Goal: Task Accomplishment & Management: Use online tool/utility

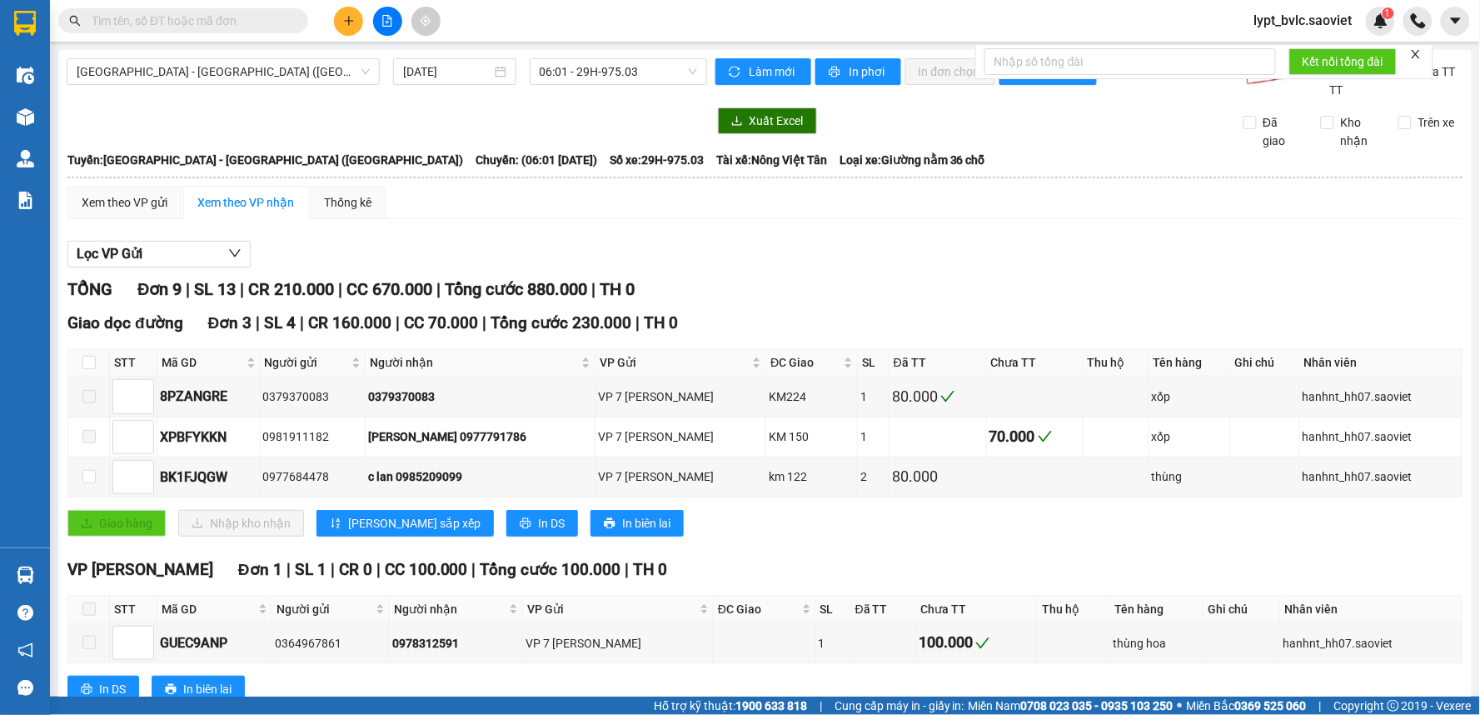
click at [392, 20] on icon "file-add" at bounding box center [387, 21] width 12 height 12
click at [226, 73] on span "[GEOGRAPHIC_DATA] - [GEOGRAPHIC_DATA] ([GEOGRAPHIC_DATA])" at bounding box center [223, 71] width 293 height 25
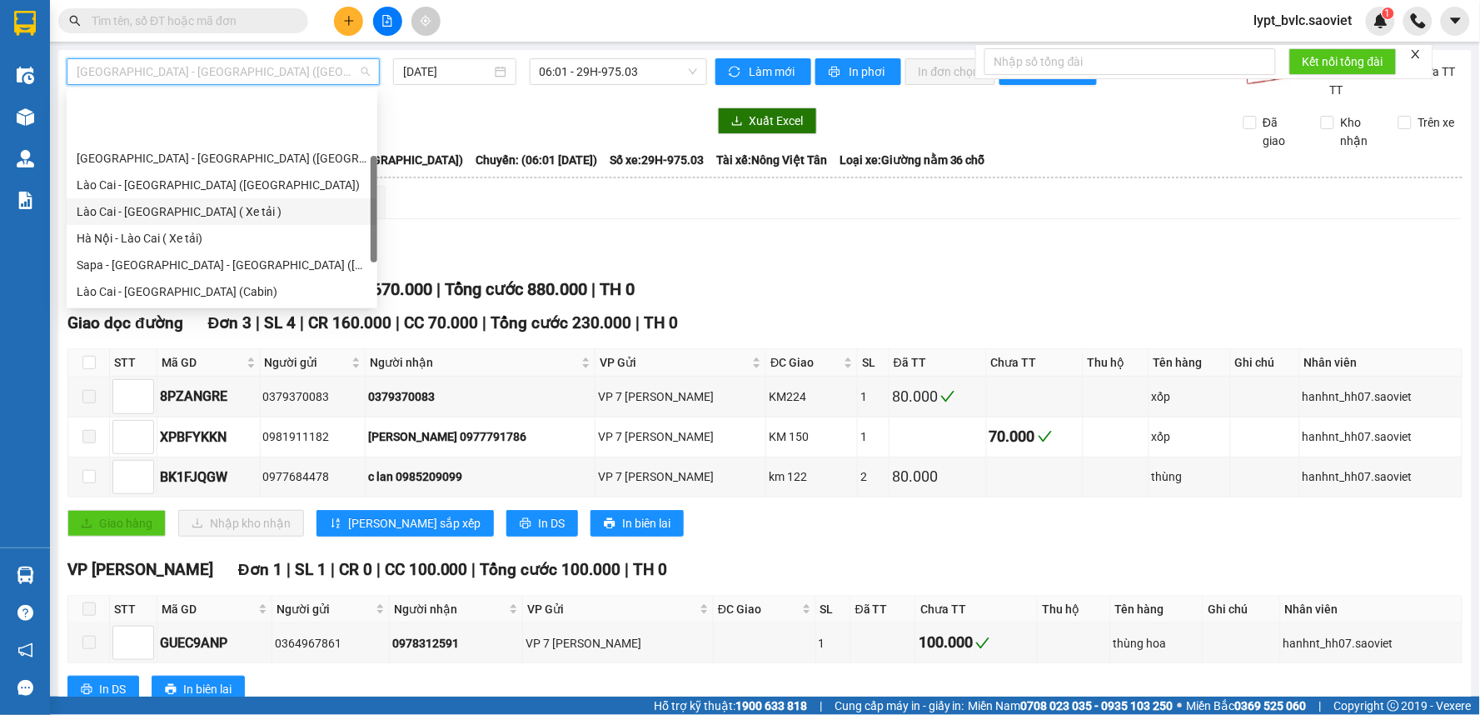
scroll to position [79, 0]
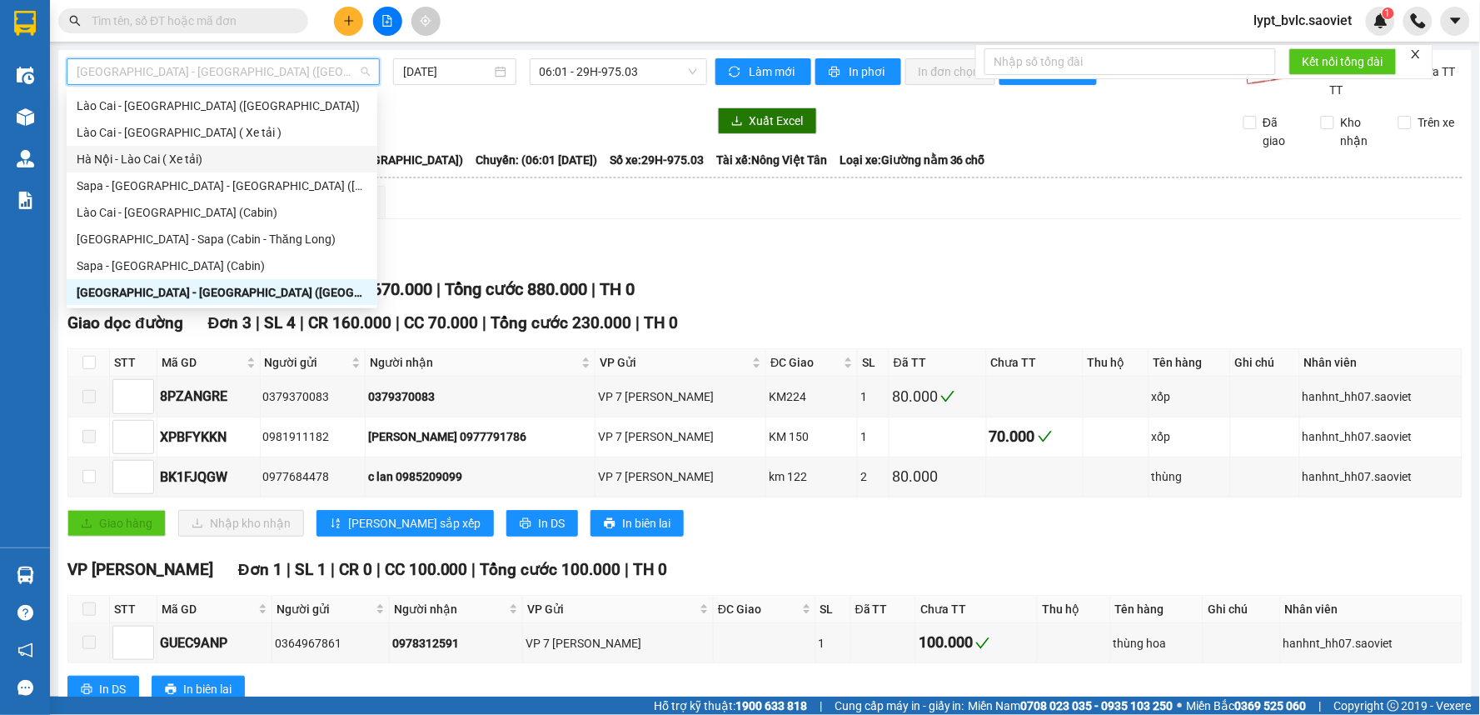
click at [175, 159] on div "Hà Nội - Lào Cai ( Xe tải)" at bounding box center [222, 159] width 291 height 18
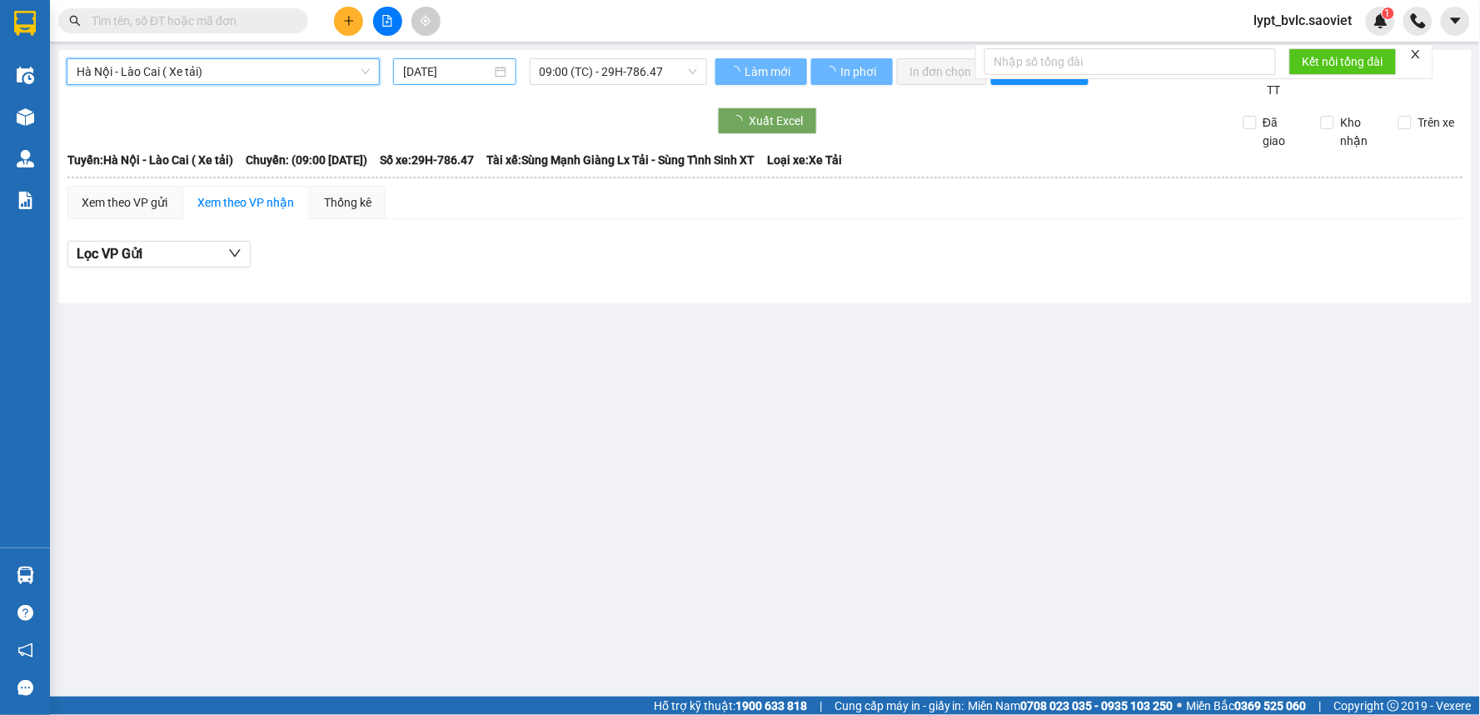
click at [473, 71] on input "[DATE]" at bounding box center [446, 71] width 87 height 18
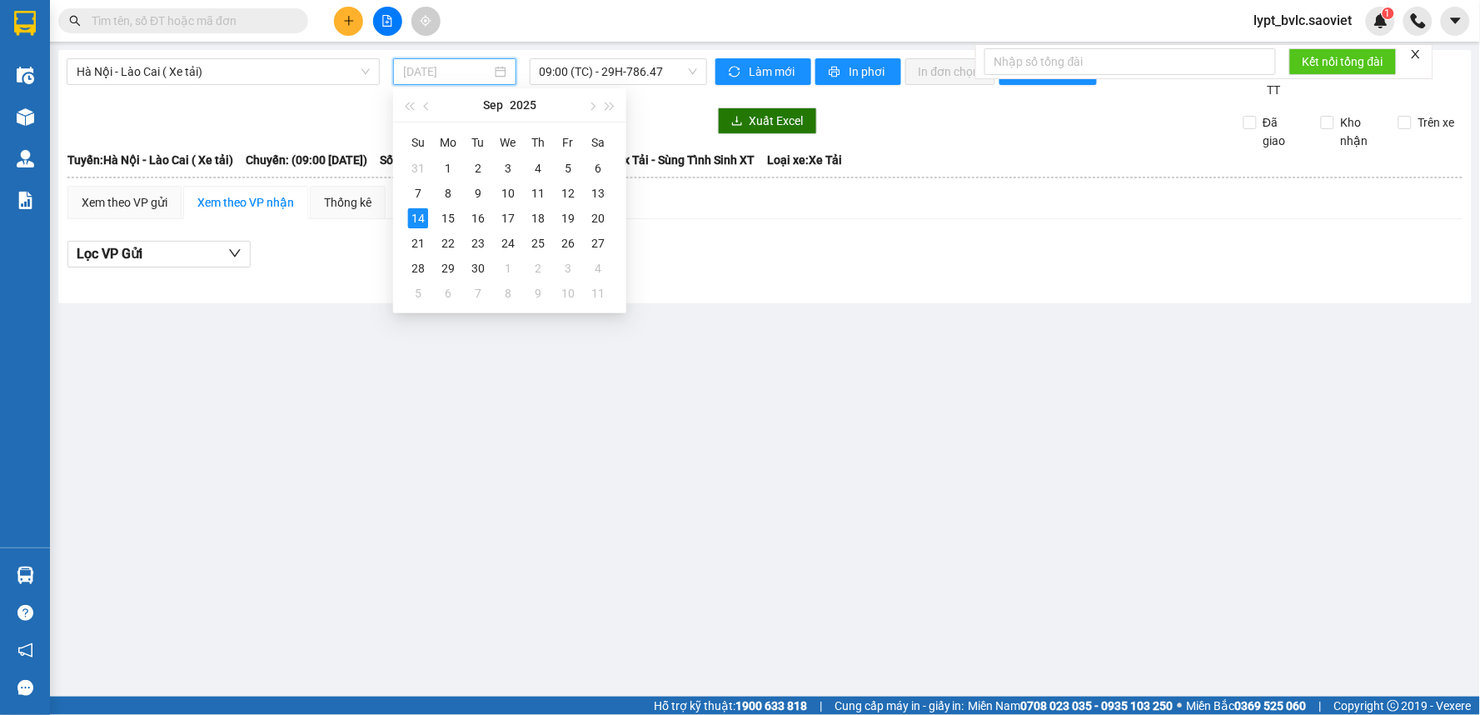
type input "[DATE]"
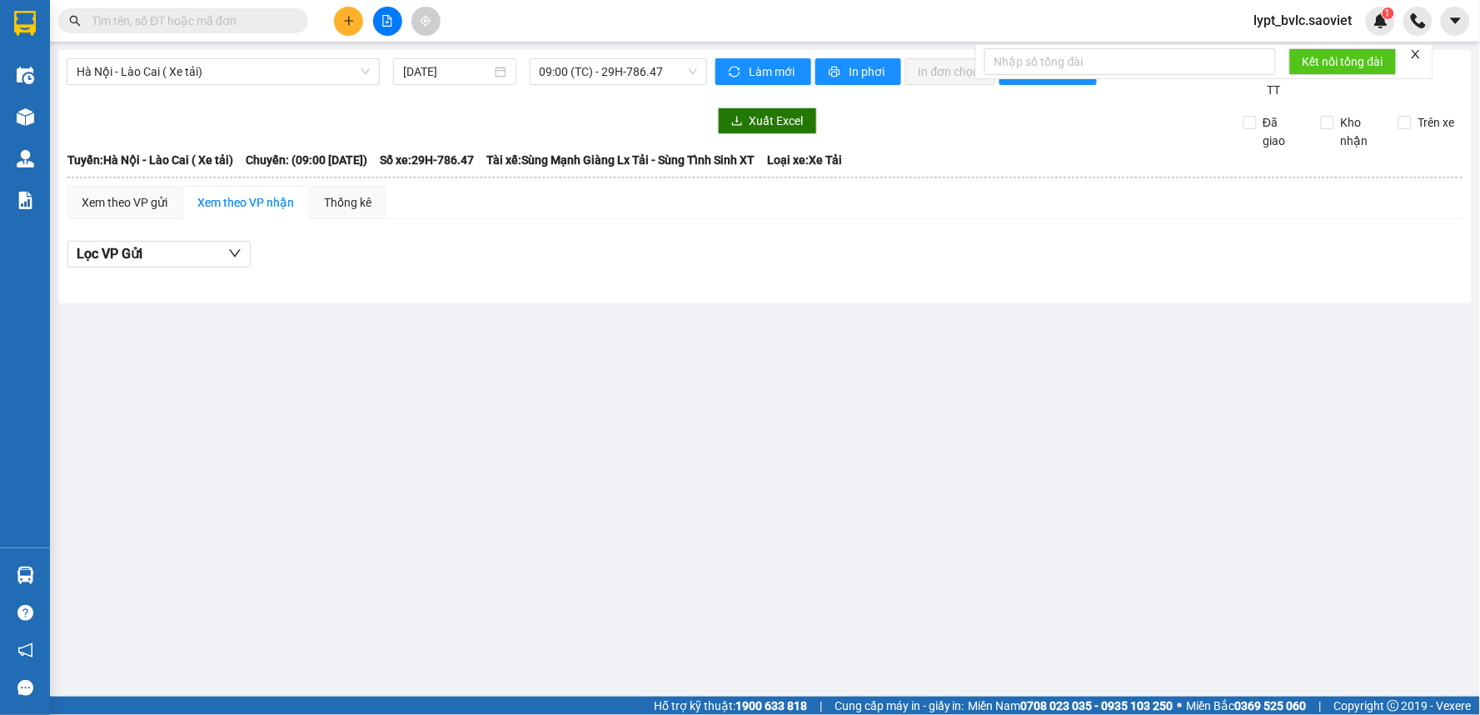
click at [654, 134] on div "Xuất Excel Đã giao Kho nhận Trên xe" at bounding box center [765, 128] width 1397 height 42
click at [860, 63] on span "In phơi" at bounding box center [868, 71] width 38 height 18
drag, startPoint x: 802, startPoint y: 537, endPoint x: 796, endPoint y: 548, distance: 12.3
click at [797, 546] on main "[GEOGRAPHIC_DATA] - Lào Cai ( Xe tải) [DATE] 09:00 (TC) - 29H-786.47 Làm mới In…" at bounding box center [740, 348] width 1480 height 696
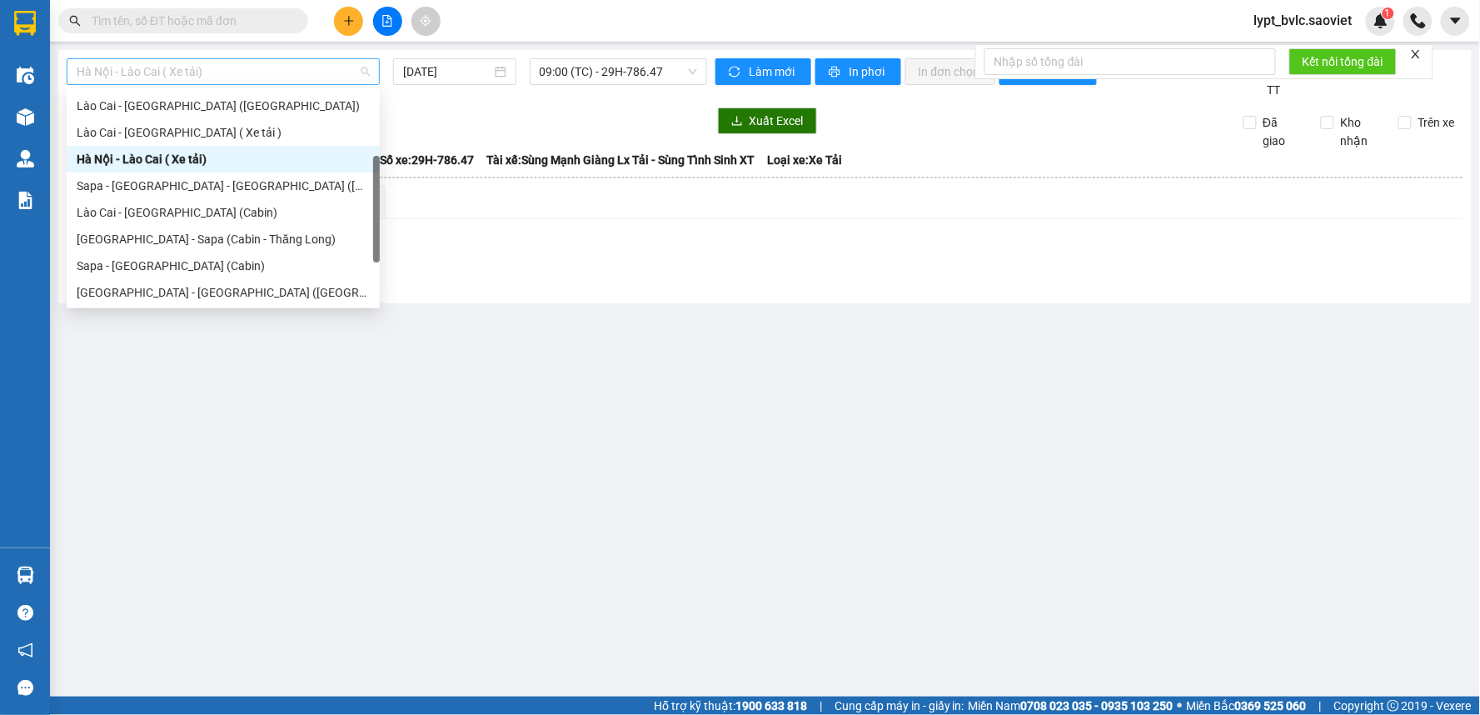
click at [292, 76] on span "Hà Nội - Lào Cai ( Xe tải)" at bounding box center [223, 71] width 293 height 25
click at [217, 136] on div "Lào Cai - [GEOGRAPHIC_DATA] ( Xe tải )" at bounding box center [223, 132] width 293 height 18
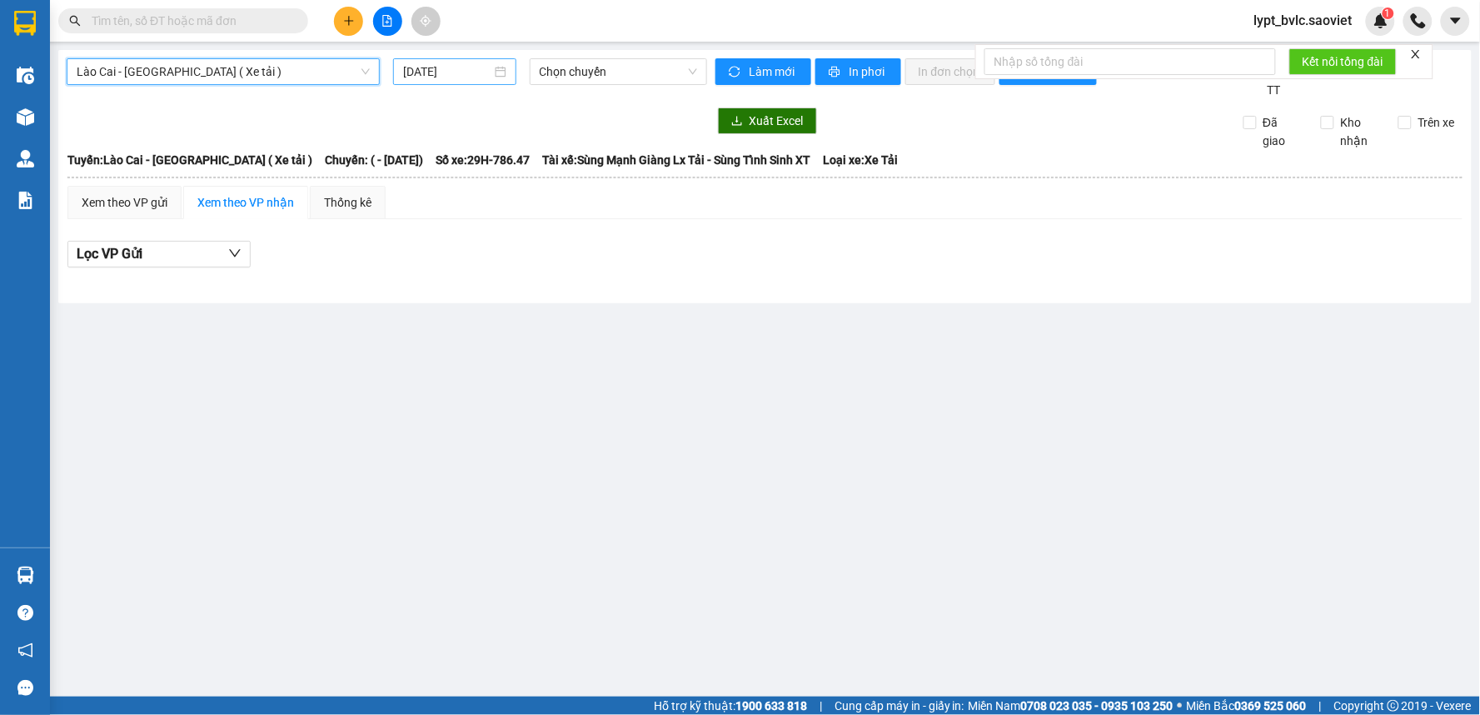
click at [454, 73] on input "[DATE]" at bounding box center [446, 71] width 87 height 18
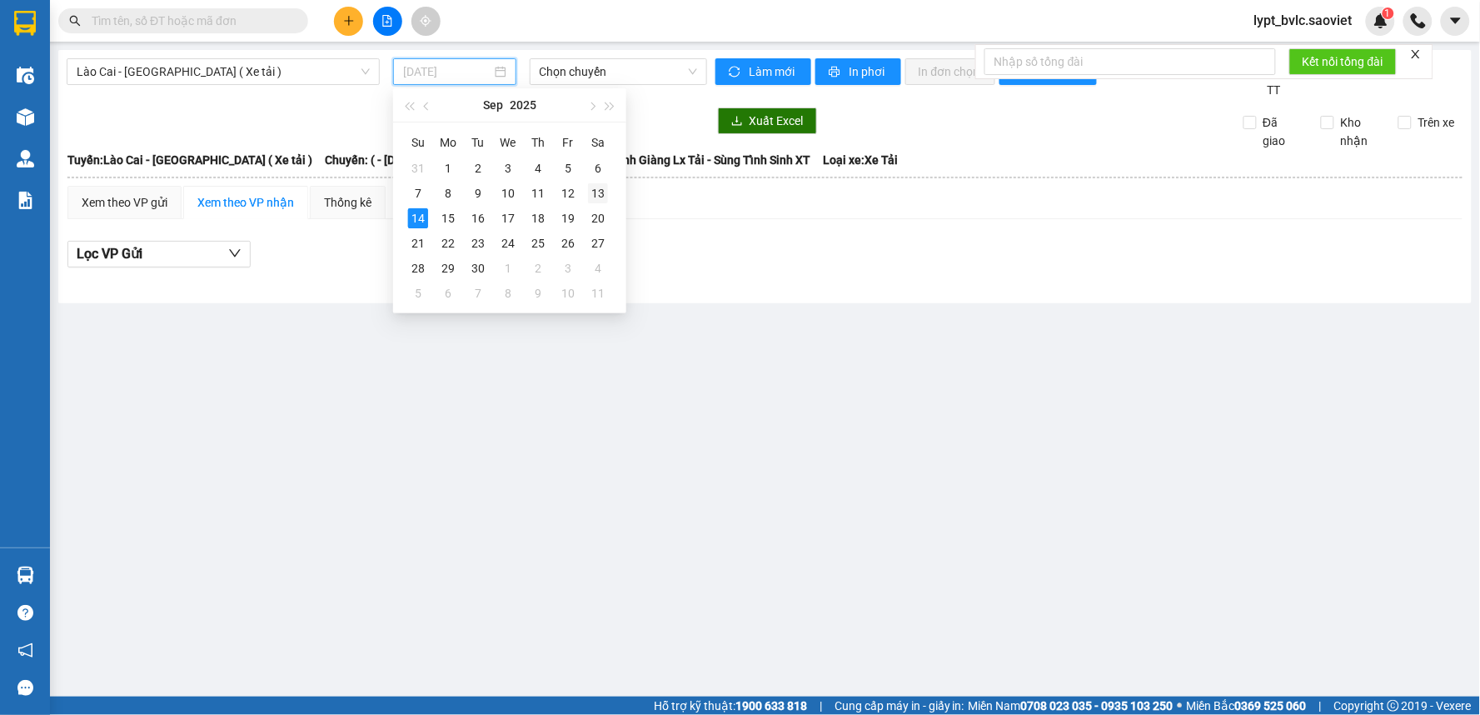
click at [595, 198] on div "13" at bounding box center [598, 193] width 20 height 20
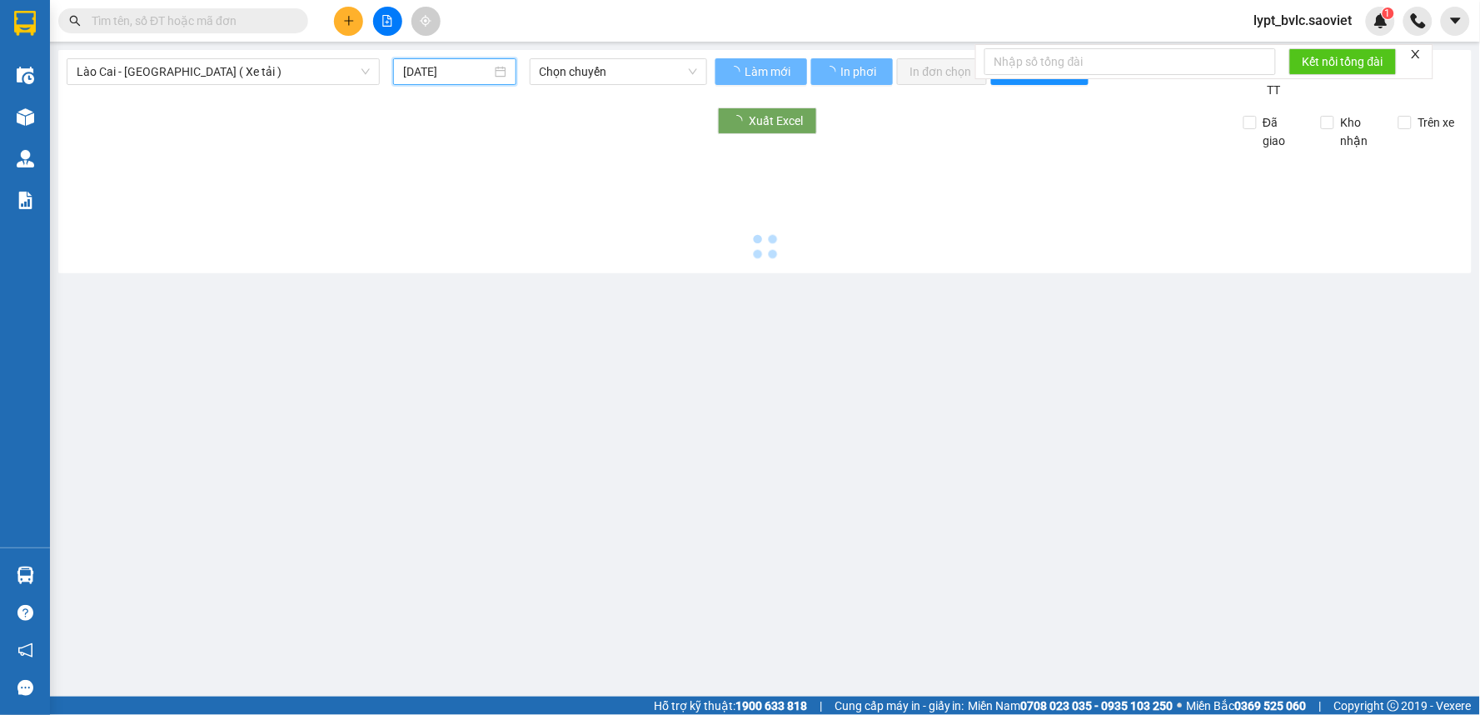
type input "[DATE]"
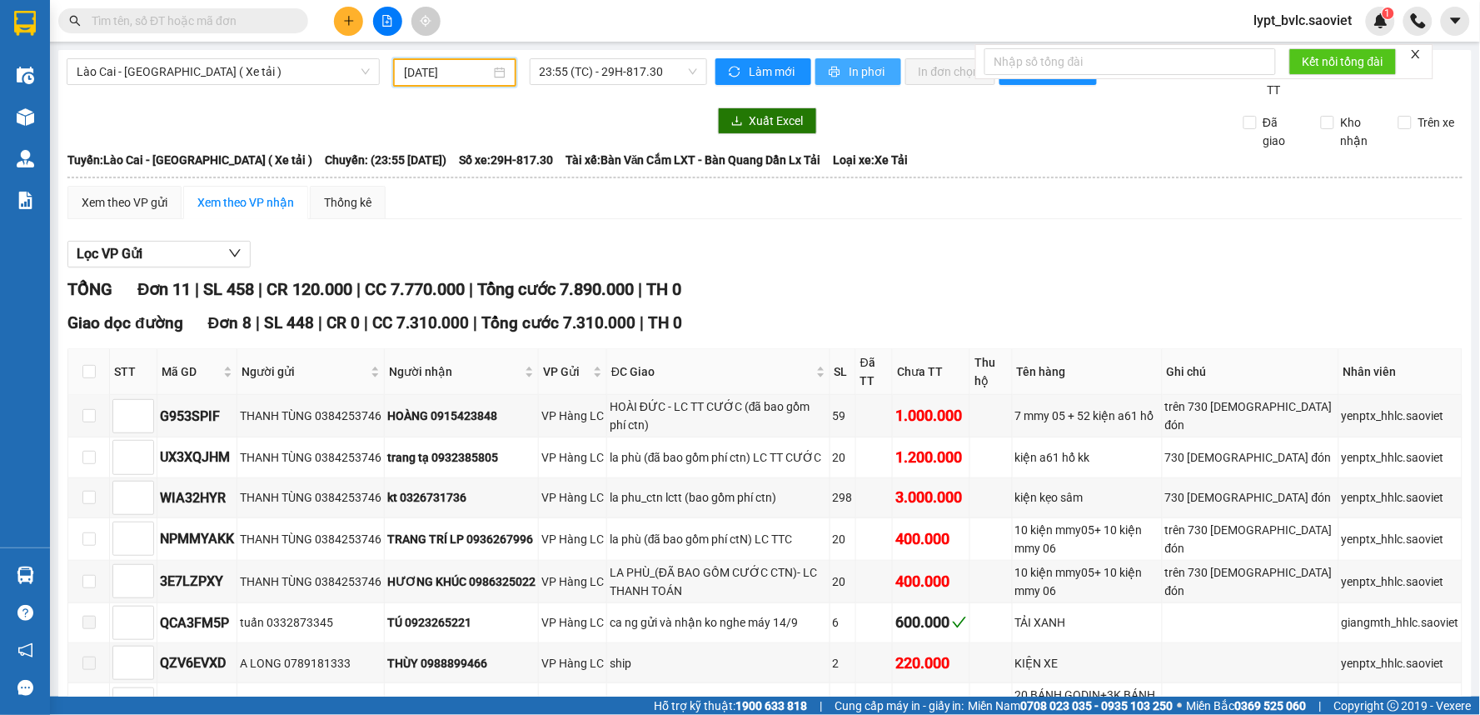
click at [869, 75] on span "In phơi" at bounding box center [868, 71] width 38 height 18
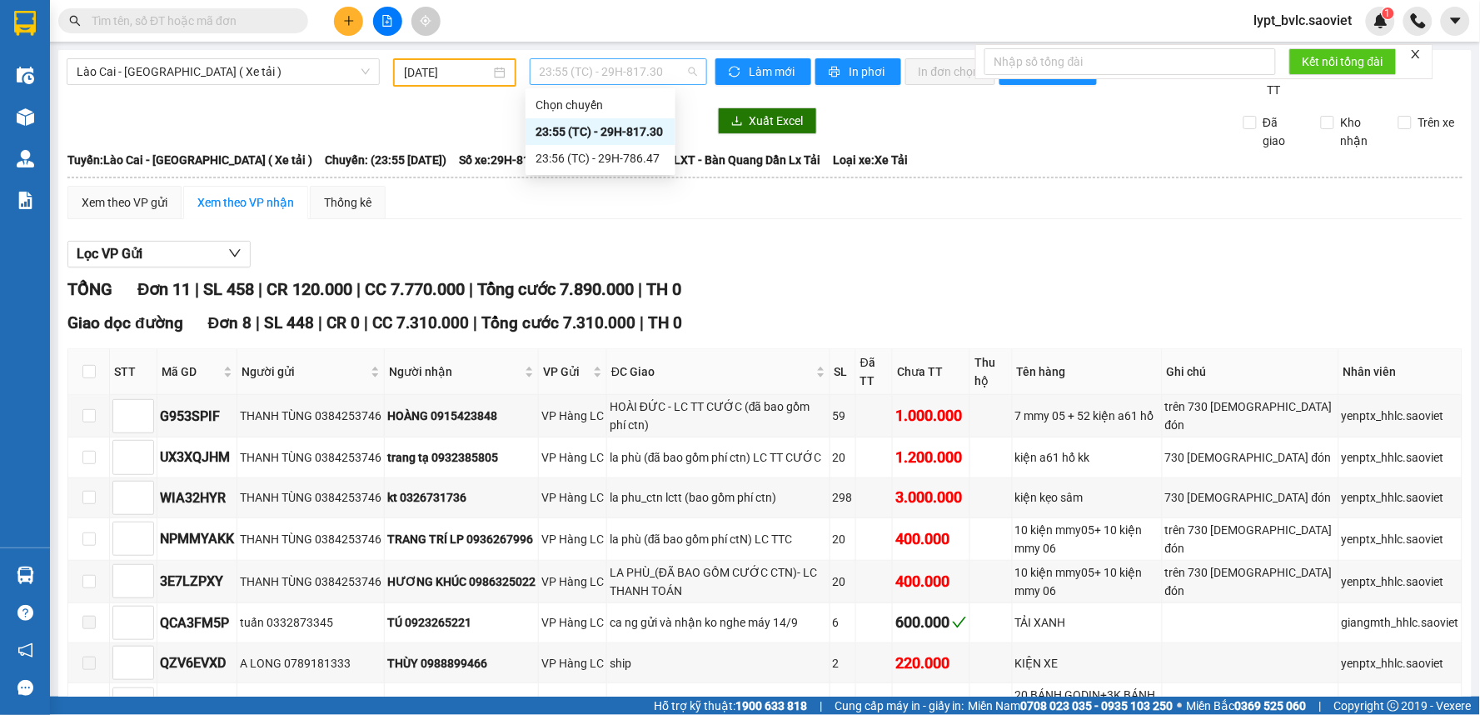
click at [650, 73] on span "23:55 (TC) - 29H-817.30" at bounding box center [618, 71] width 157 height 25
click at [644, 156] on div "23:56 (TC) - 29H-786.47" at bounding box center [600, 158] width 130 height 18
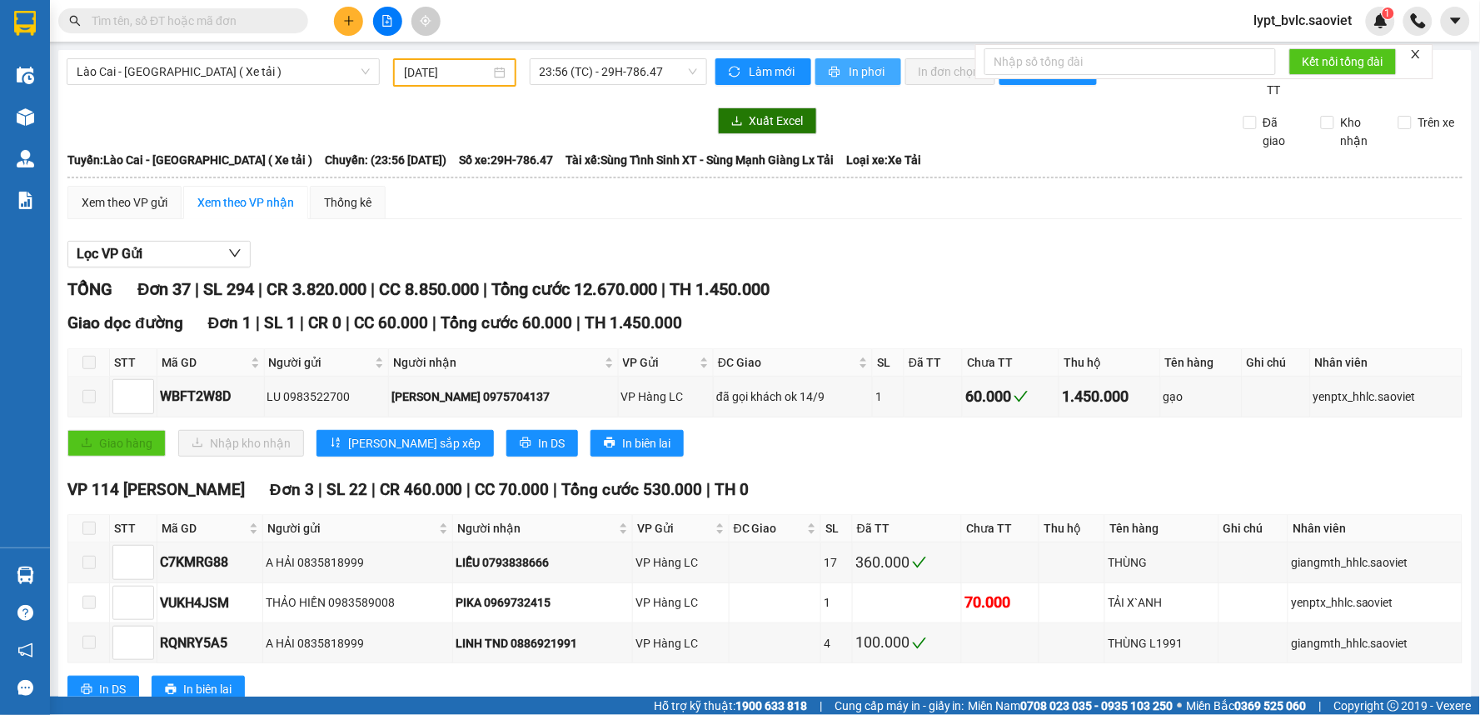
click at [869, 73] on span "In phơi" at bounding box center [868, 71] width 38 height 18
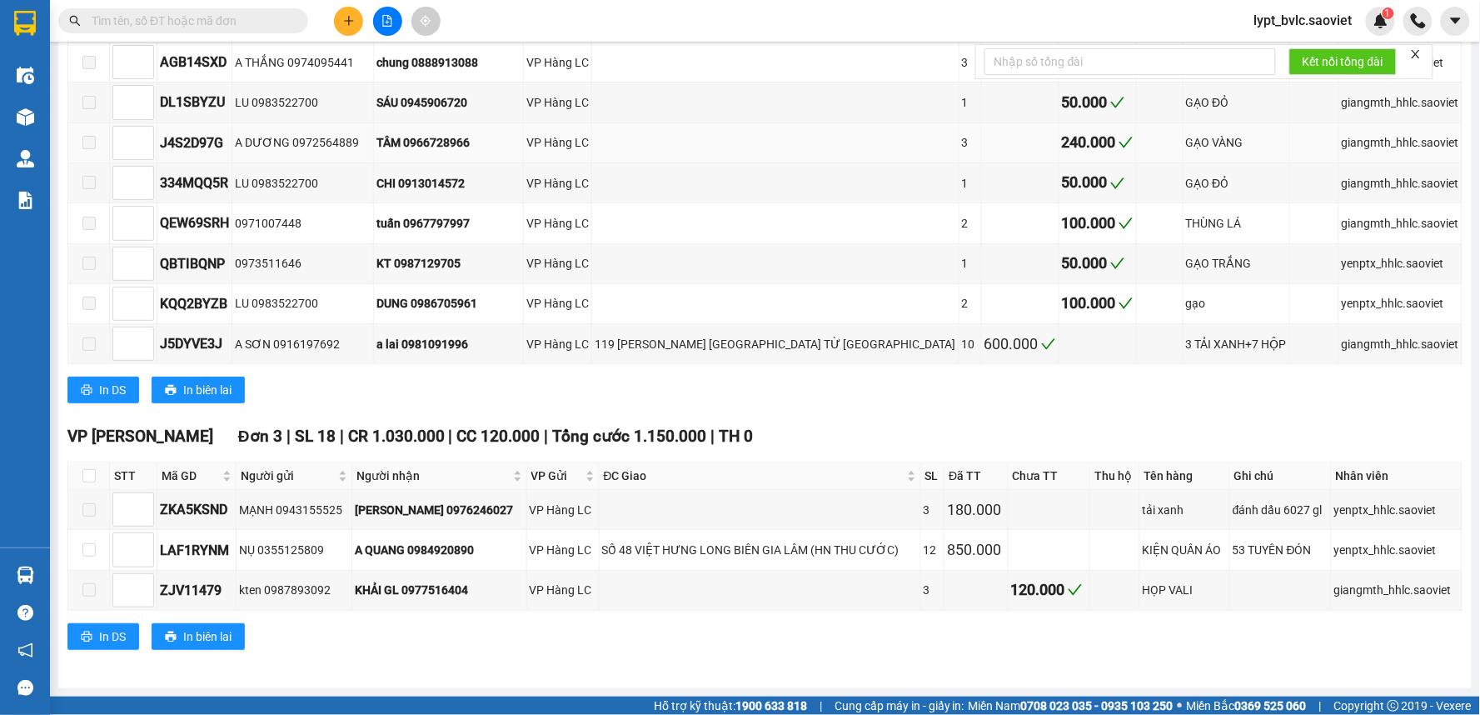
scroll to position [1766, 0]
click at [1096, 452] on div "VP [PERSON_NAME][GEOGRAPHIC_DATA] 3 | SL 18 | CR 1.030.000 | CC 120.000 | Tổng …" at bounding box center [764, 543] width 1395 height 238
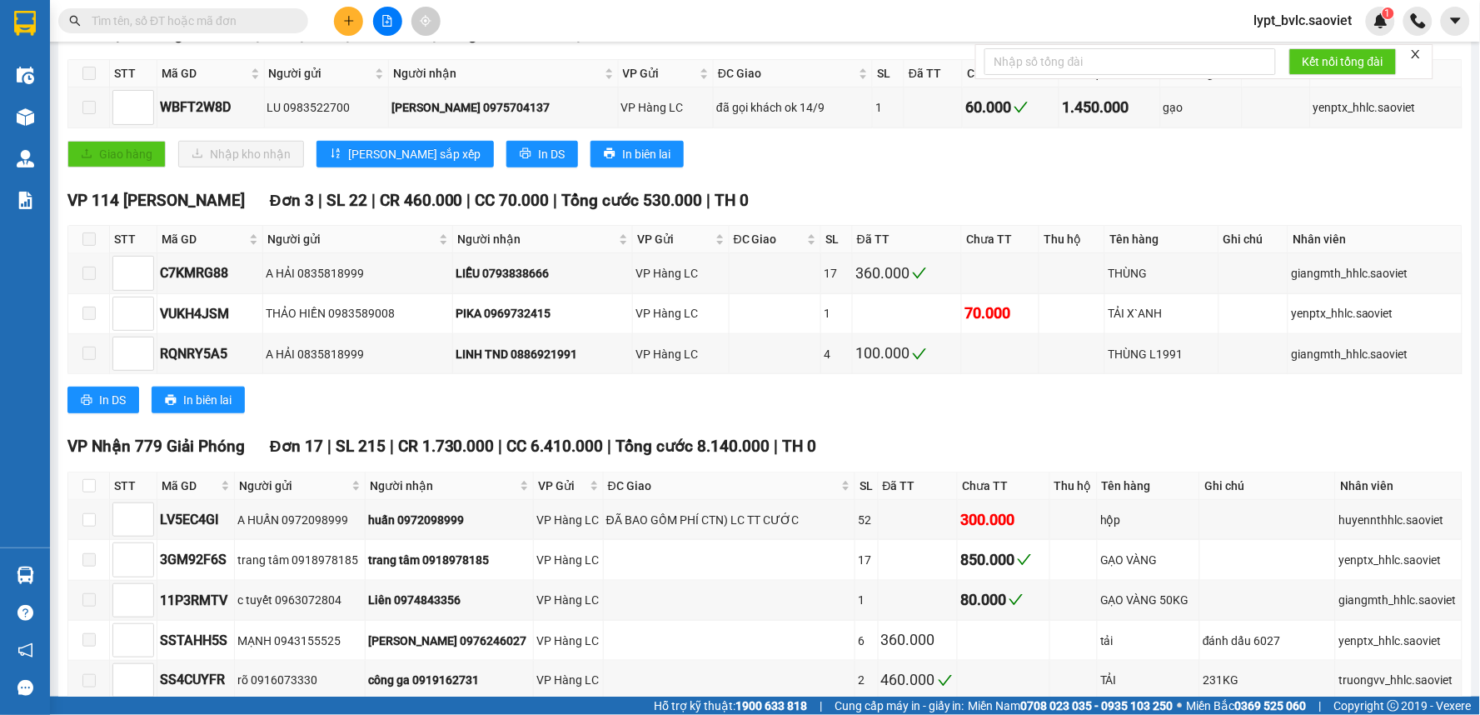
scroll to position [285, 0]
